Goal: Information Seeking & Learning: Learn about a topic

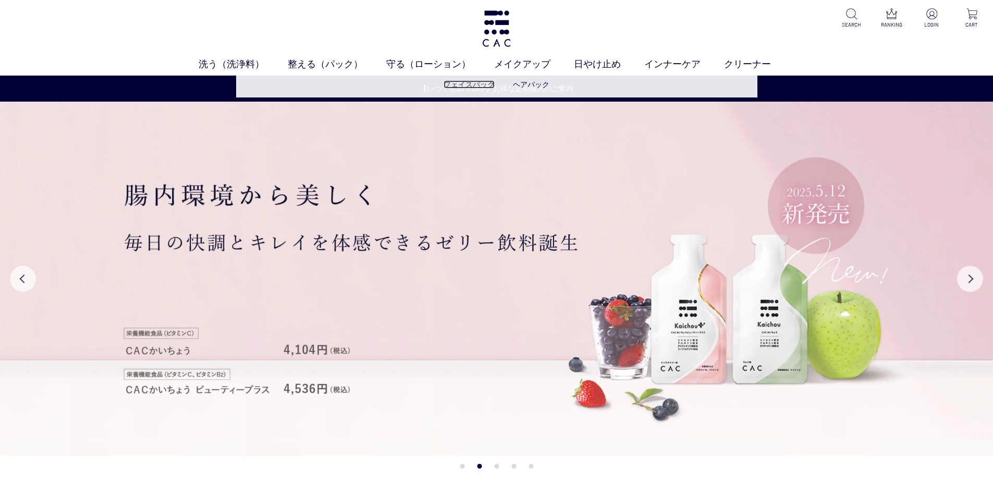
click at [467, 82] on link "フェイスパック" at bounding box center [469, 84] width 51 height 8
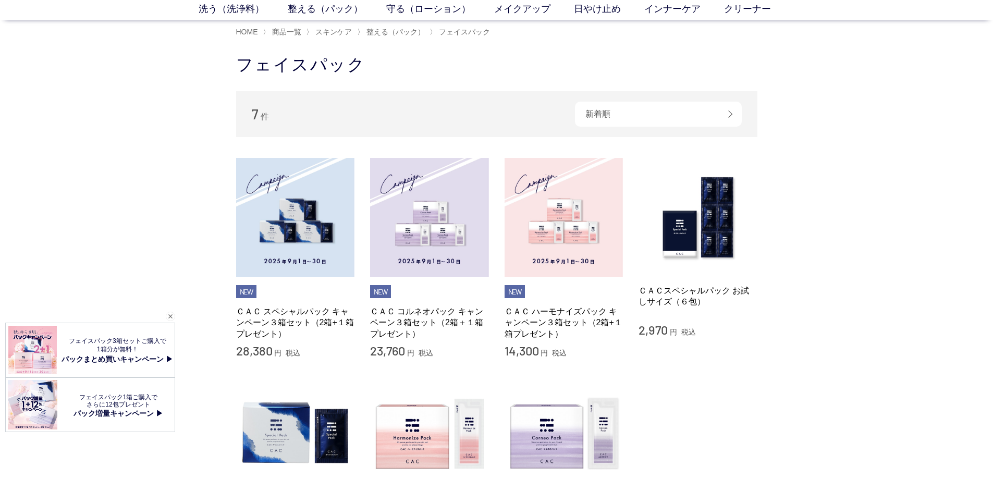
scroll to position [156, 0]
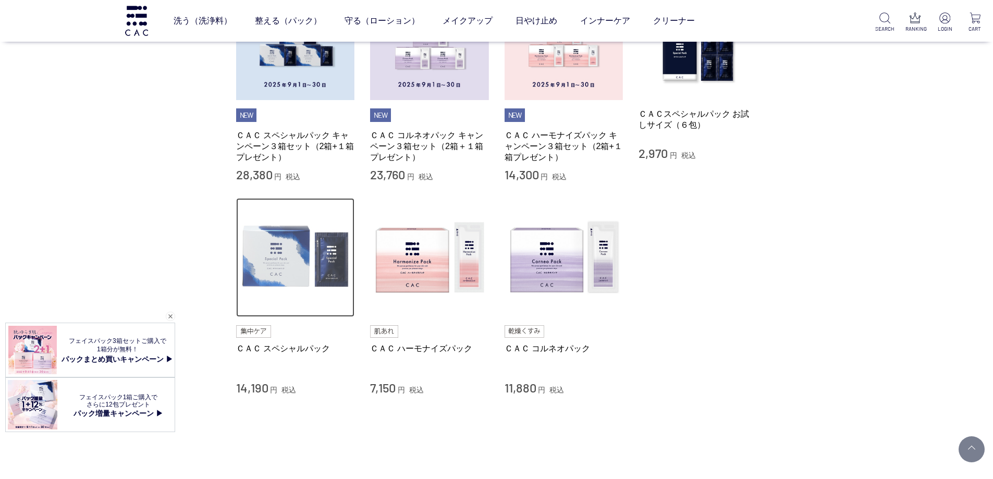
click at [311, 252] on img at bounding box center [295, 257] width 119 height 119
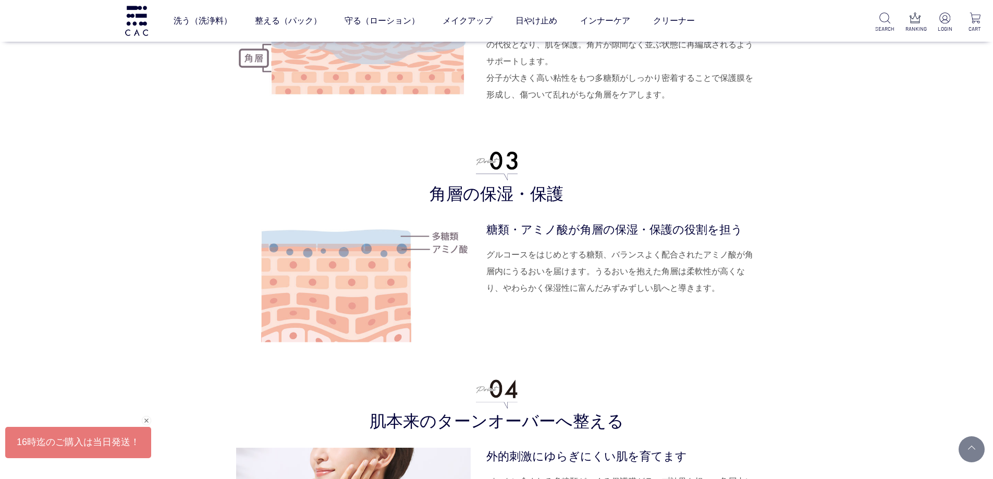
scroll to position [2920, 0]
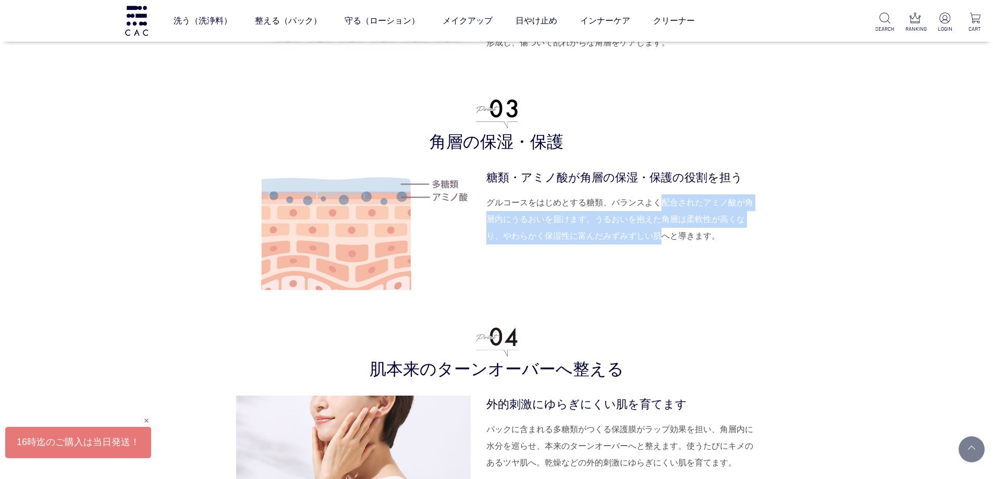
drag, startPoint x: 663, startPoint y: 253, endPoint x: 658, endPoint y: 204, distance: 49.3
click at [658, 204] on dl "糖類・アミノ酸が角層の保湿・保護の役割を担う グルコースをはじめとする糖類、バランスよく配合されたアミノ酸が角層内にうるおいを届けます。うるおいを抱えた角層は…" at bounding box center [622, 233] width 271 height 128
click at [658, 204] on dd "グルコースをはじめとする糖類、バランスよく配合されたアミノ酸が角層内にうるおいを届けます。うるおいを抱えた角層は柔軟性が高くなり、やわらかく保湿性に富んだみず…" at bounding box center [622, 219] width 271 height 50
drag, startPoint x: 626, startPoint y: 211, endPoint x: 632, endPoint y: 269, distance: 58.7
click at [632, 269] on dl "糖類・アミノ酸が角層の保湿・保護の役割を担う グルコースをはじめとする糖類、バランスよく配合されたアミノ酸が角層内にうるおいを届けます。うるおいを抱えた角層は…" at bounding box center [622, 233] width 271 height 128
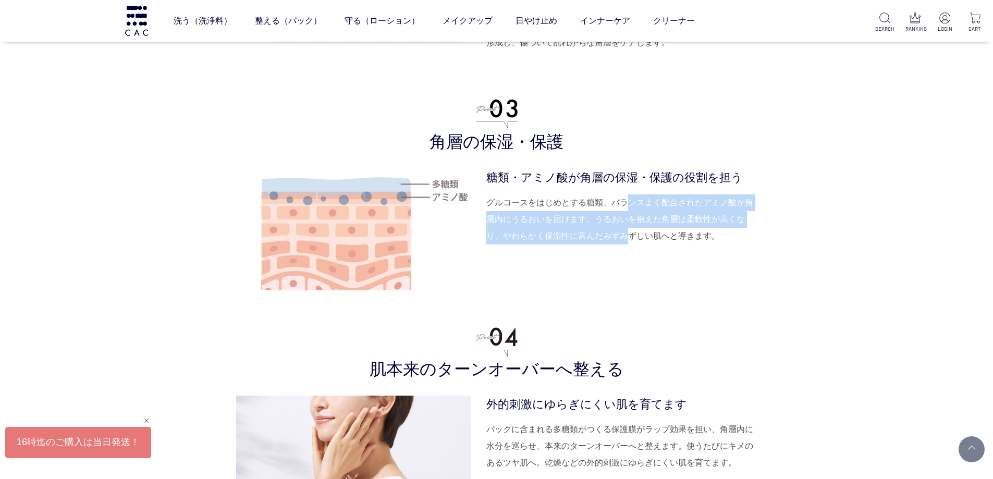
click at [632, 269] on dl "糖類・アミノ酸が角層の保湿・保護の役割を担う グルコースをはじめとする糖類、バランスよく配合されたアミノ酸が角層内にうるおいを届けます。うるおいを抱えた角層は…" at bounding box center [622, 233] width 271 height 128
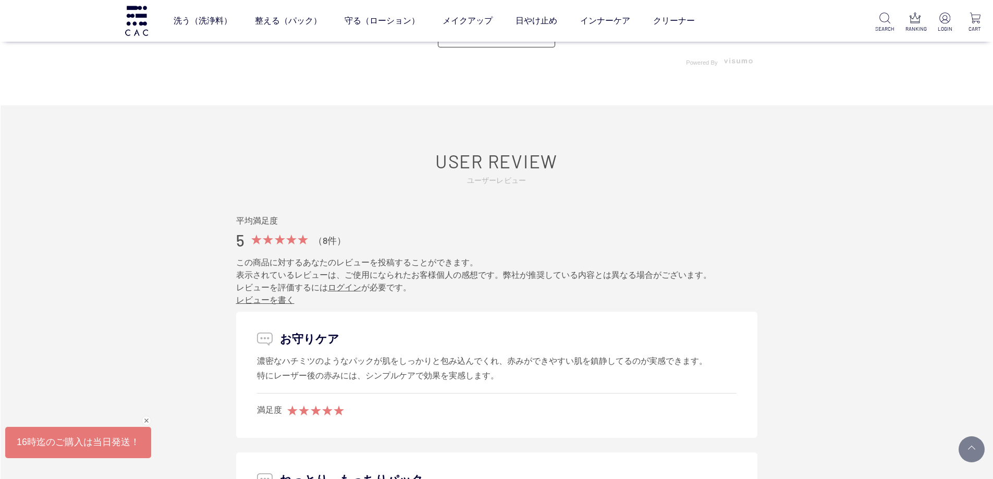
scroll to position [5058, 0]
click at [137, 13] on img at bounding box center [137, 21] width 26 height 30
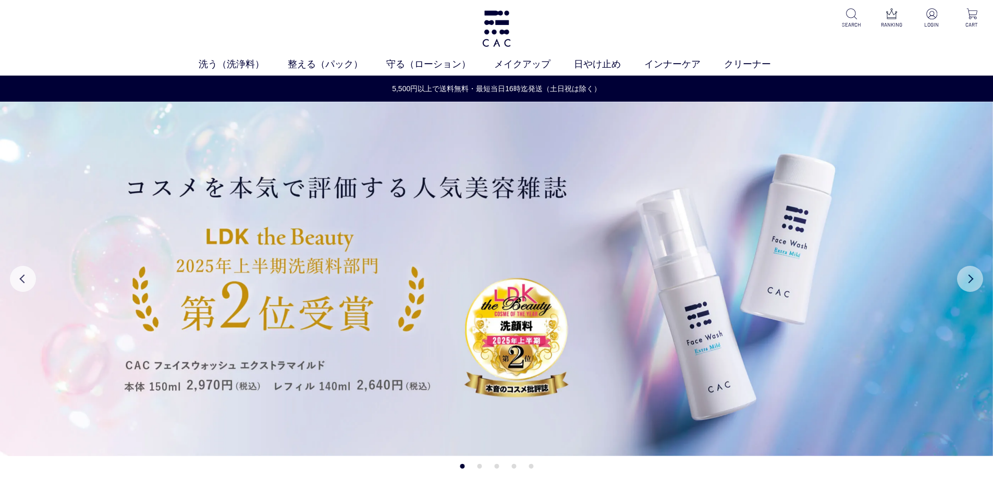
click at [971, 281] on button "Next" at bounding box center [970, 279] width 26 height 26
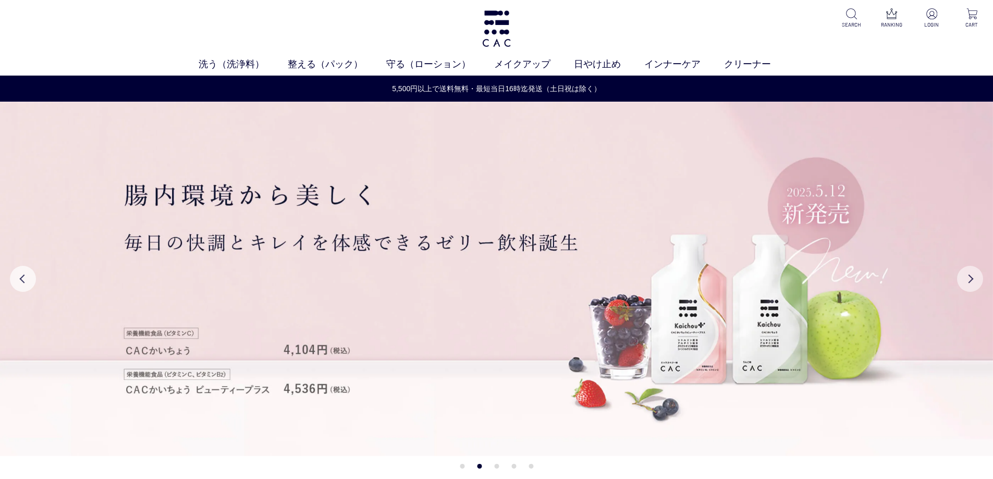
click at [971, 281] on button "Next" at bounding box center [970, 279] width 26 height 26
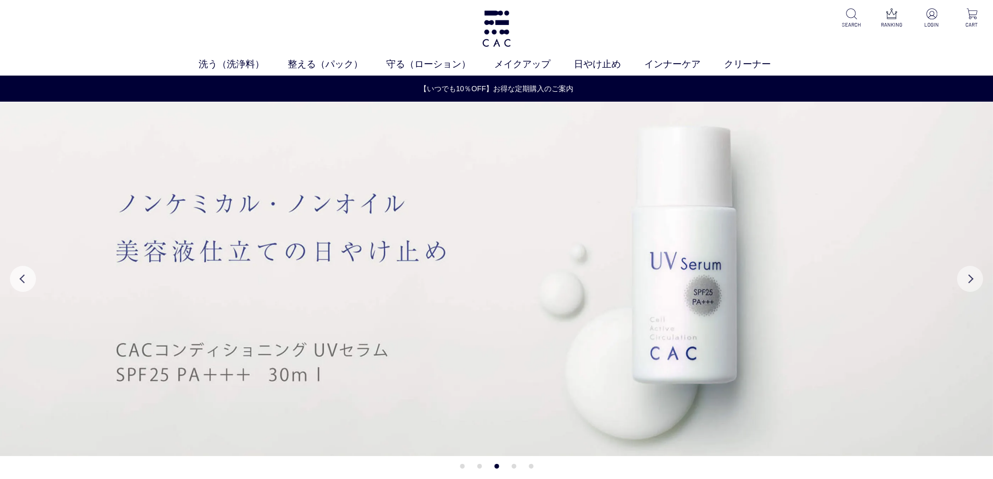
click at [971, 281] on button "Next" at bounding box center [970, 279] width 26 height 26
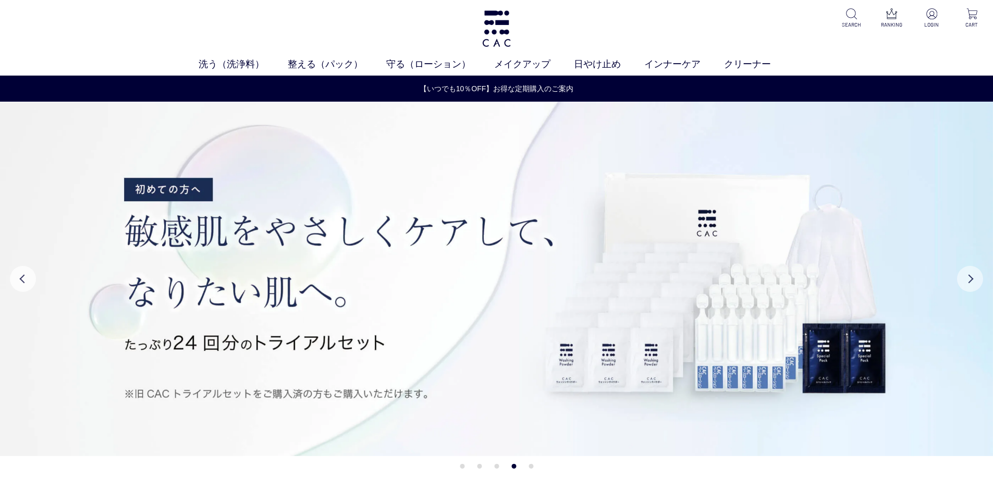
click at [971, 281] on button "Next" at bounding box center [970, 279] width 26 height 26
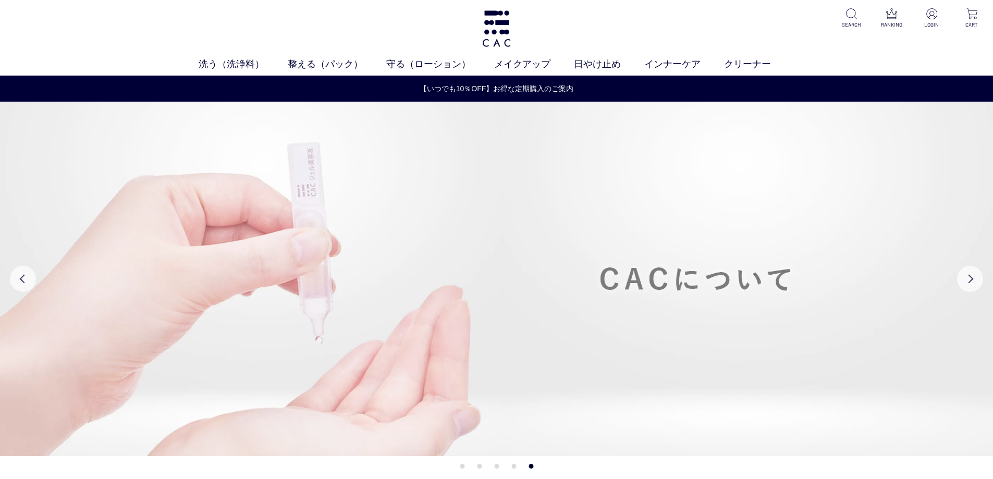
click at [668, 278] on img at bounding box center [496, 279] width 993 height 355
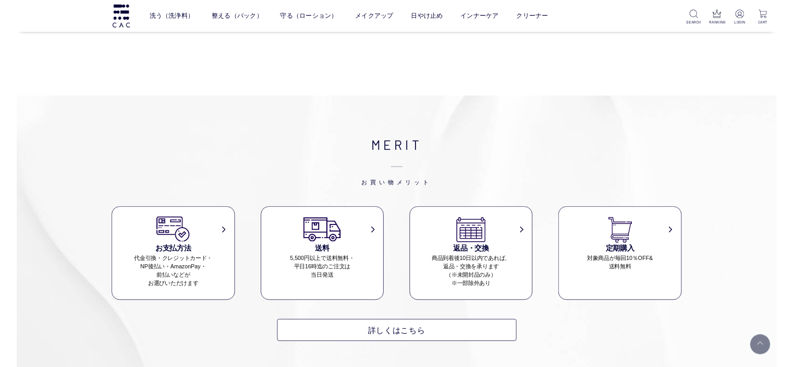
scroll to position [7092, 0]
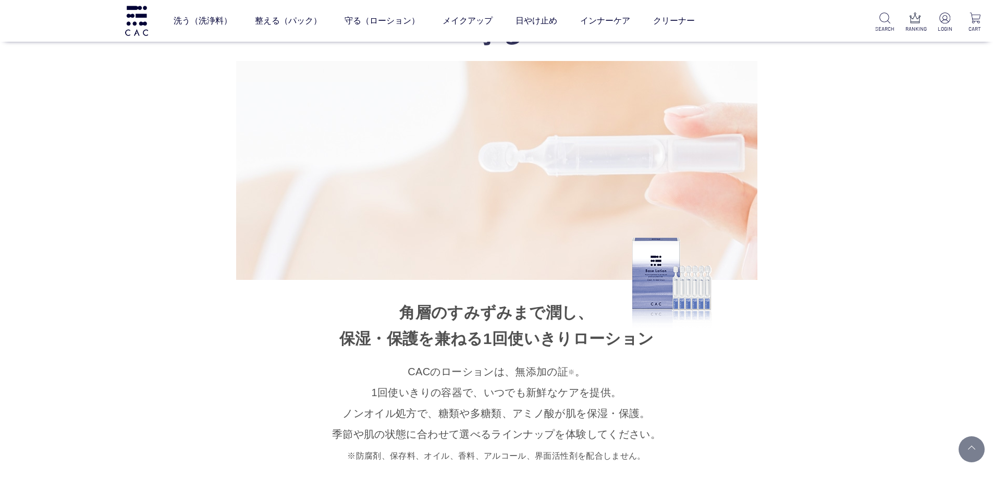
scroll to position [6414, 0]
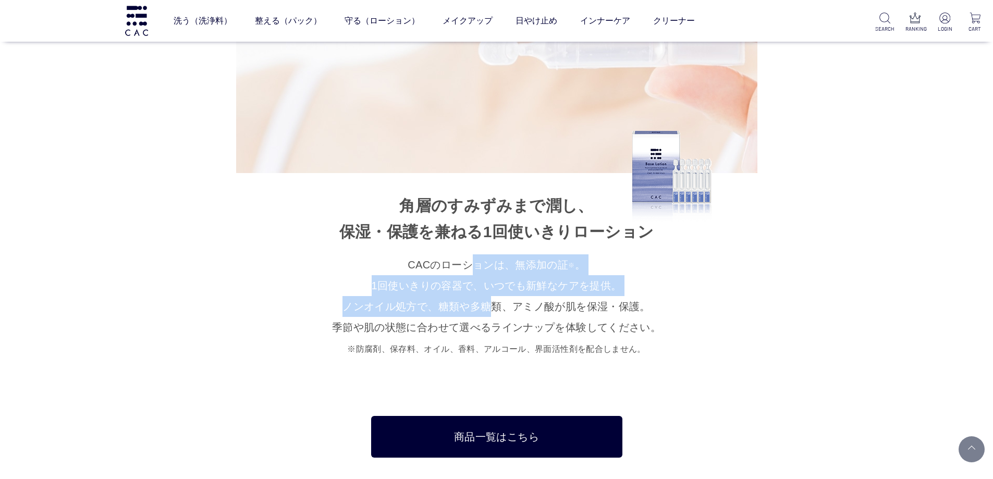
drag, startPoint x: 480, startPoint y: 244, endPoint x: 483, endPoint y: 301, distance: 57.5
click at [484, 298] on p "CACのローションは、無添加の証 ※ 。 1回使いきりの容器で、いつでも新鮮なケアを提供。 ノンオイル処方で、糖類や多糖類、アミノ酸が 肌を保湿・保護。 季節…" at bounding box center [496, 306] width 521 height 104
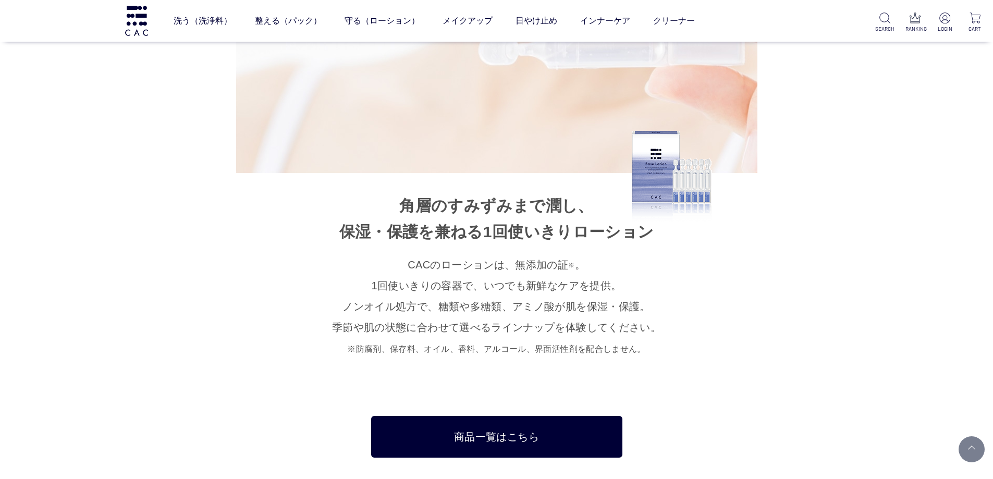
click at [483, 301] on p "CACのローションは、無添加の証 ※ 。 1回使いきりの容器で、いつでも新鮮なケアを提供。 ノンオイル処方で、糖類や多糖類、アミノ酸が 肌を保湿・保護。 季節…" at bounding box center [496, 306] width 521 height 104
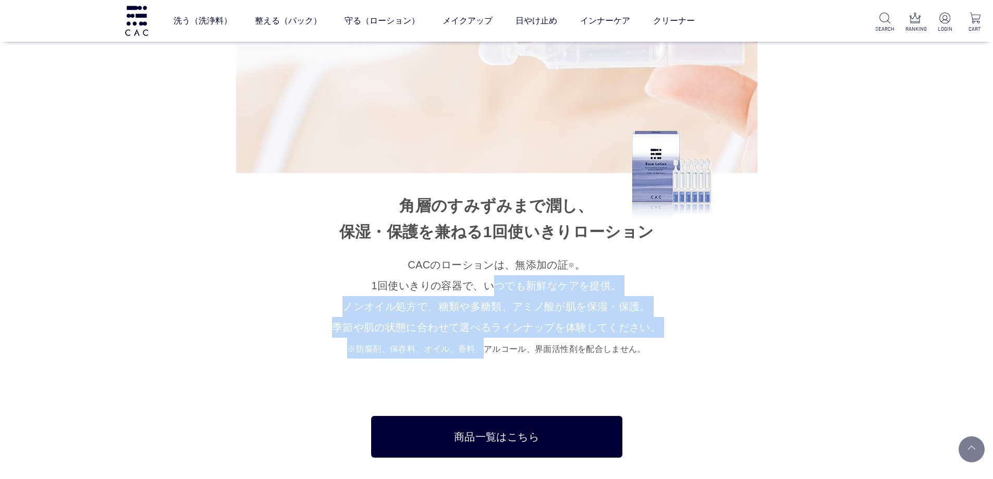
drag, startPoint x: 485, startPoint y: 323, endPoint x: 486, endPoint y: 267, distance: 56.3
click at [486, 267] on p "CACのローションは、無添加の証 ※ 。 1回使いきりの容器で、いつでも新鮮なケアを提供。 ノンオイル処方で、糖類や多糖類、アミノ酸が 肌を保湿・保護。 季節…" at bounding box center [496, 306] width 521 height 104
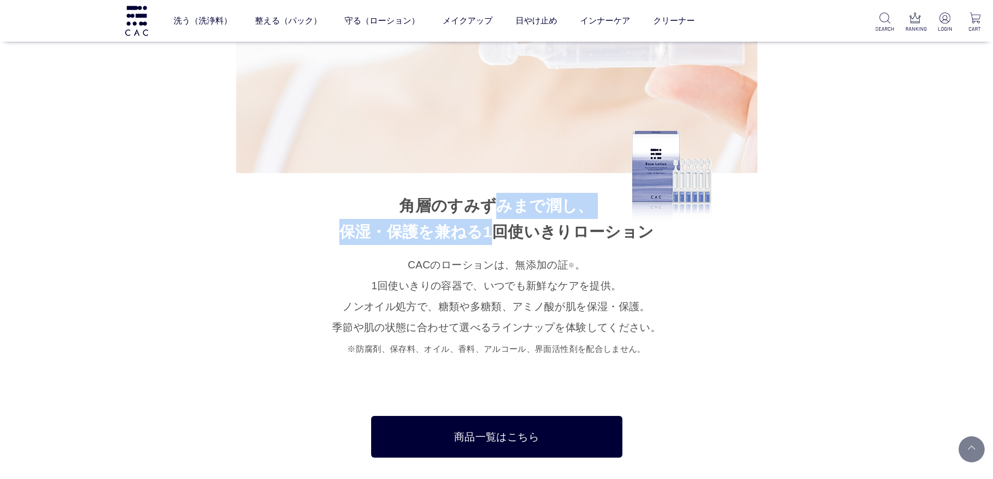
drag, startPoint x: 493, startPoint y: 212, endPoint x: 504, endPoint y: 168, distance: 44.5
click at [504, 168] on li "角層のすみずみまで潤し、 保湿・保護を兼ねる 1回使いきりローション CACのローションは、無添加の証 ※ 。 1回使いきりの容器で、いつでも新鮮なケアを提供…" at bounding box center [496, 127] width 521 height 463
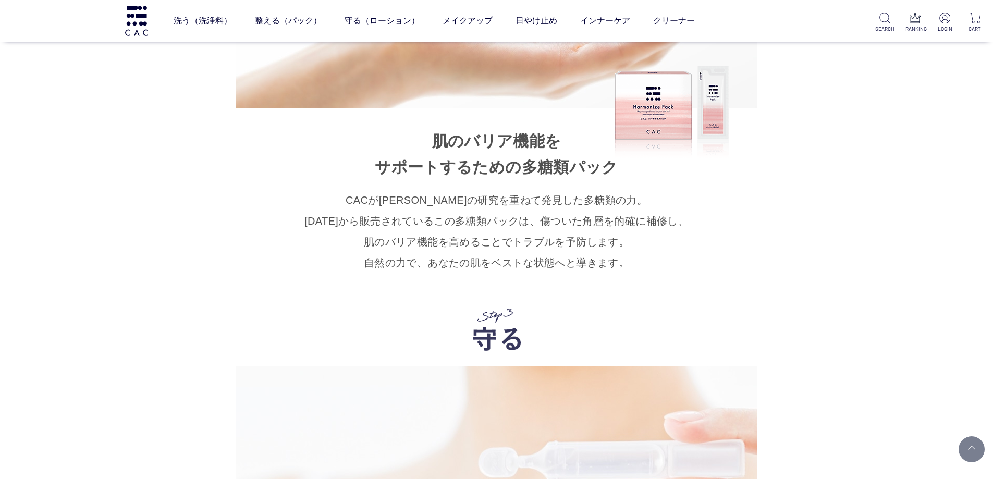
scroll to position [5997, 0]
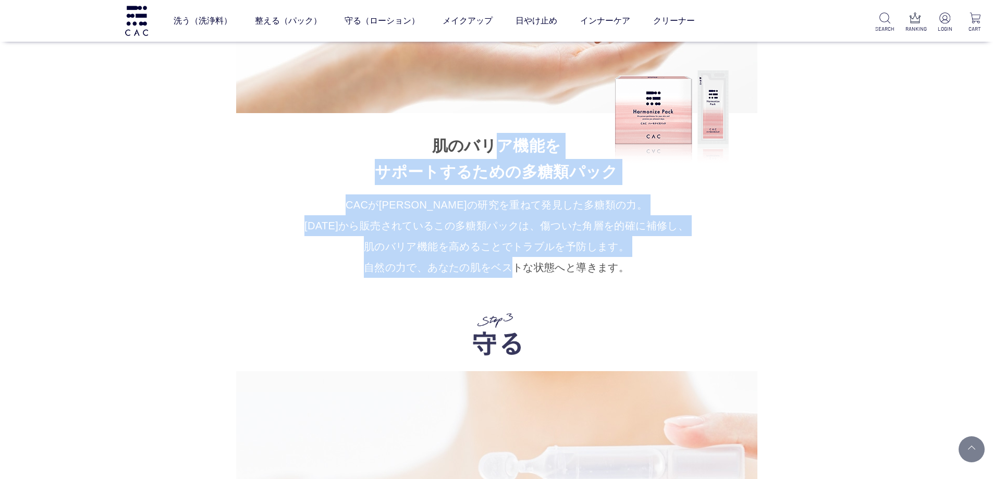
drag, startPoint x: 505, startPoint y: 258, endPoint x: 499, endPoint y: 111, distance: 147.2
click at [499, 111] on li "肌のバリア機能を サポートするための多糖類パック CACが[PERSON_NAME]の研究を重ねて発見した多糖類の力。 [DATE]から販売されているこの多糖…" at bounding box center [496, 57] width 521 height 441
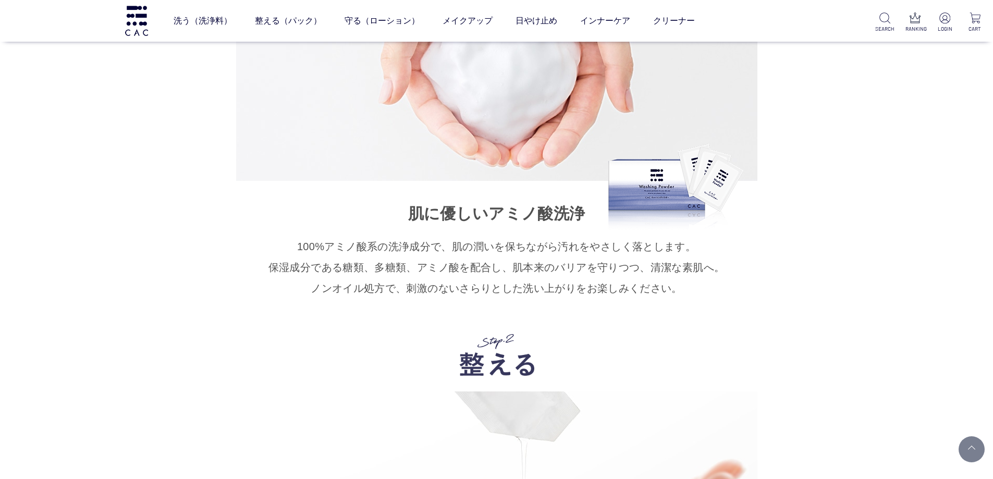
scroll to position [5475, 0]
